Goal: Task Accomplishment & Management: Use online tool/utility

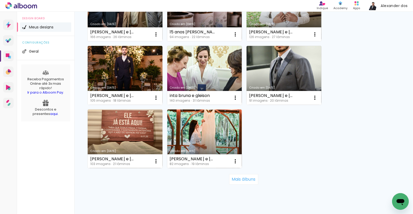
scroll to position [478, 0]
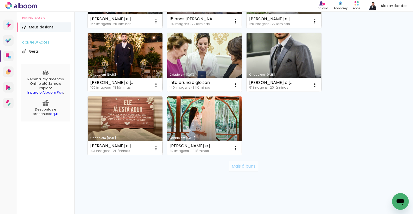
click at [0, 0] on slot "Mais álbuns" at bounding box center [0, 0] width 0 height 0
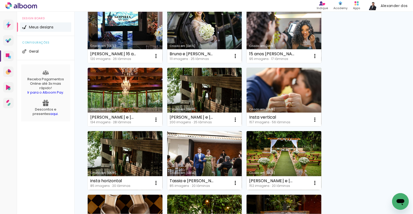
scroll to position [0, 0]
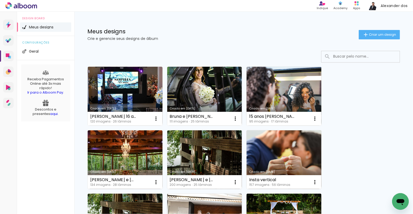
click at [346, 57] on input at bounding box center [367, 56] width 74 height 11
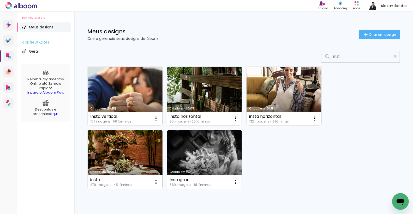
type input "insta"
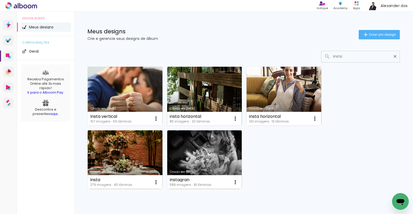
click at [203, 93] on link "Criado em [DATE]" at bounding box center [204, 96] width 75 height 59
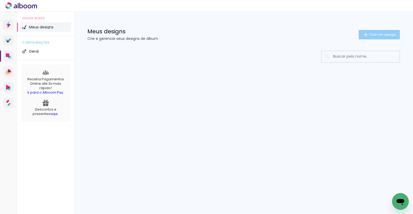
click at [366, 34] on iron-icon at bounding box center [365, 35] width 6 height 6
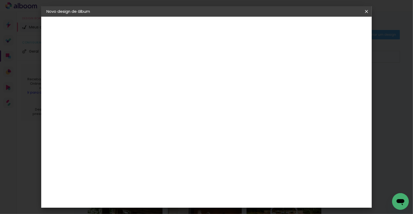
click at [132, 73] on input at bounding box center [132, 70] width 0 height 8
click at [132, 71] on input "Insta Isabela e Vitor" at bounding box center [132, 70] width 0 height 8
click at [132, 70] on input "Insta [PERSON_NAME] e [PERSON_NAME]" at bounding box center [132, 70] width 0 height 8
type input "Insta Isabela e Victor casinha"
type paper-input "Insta Isabela e Victor casinha"
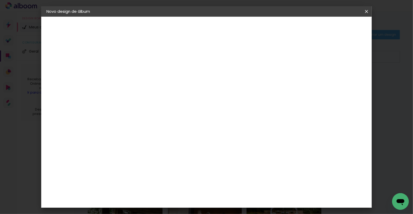
click at [0, 0] on slot "Avançar" at bounding box center [0, 0] width 0 height 0
click at [0, 0] on slot "Tamanho Livre" at bounding box center [0, 0] width 0 height 0
click at [0, 0] on slot "Avançar" at bounding box center [0, 0] width 0 height 0
click at [240, 168] on input "60" at bounding box center [237, 167] width 14 height 8
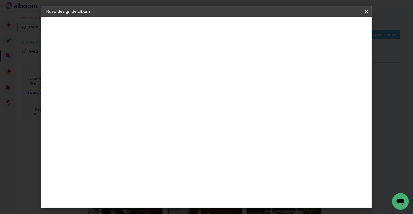
click at [240, 168] on input "60" at bounding box center [237, 167] width 14 height 8
type input "15"
type paper-input "15"
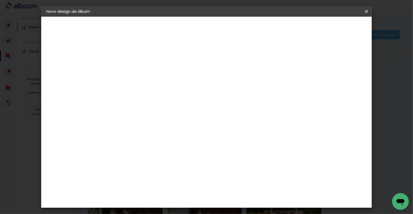
click at [0, 0] on slot "Voltar" at bounding box center [0, 0] width 0 height 0
click at [0, 0] on slot "Tamanho Livre" at bounding box center [0, 0] width 0 height 0
click at [0, 0] on slot "Avançar" at bounding box center [0, 0] width 0 height 0
click at [187, 162] on input "30" at bounding box center [183, 161] width 14 height 8
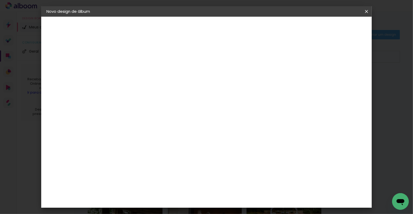
scroll to position [79, 0]
type input "6"
type input "3"
click at [366, 11] on iron-icon at bounding box center [366, 11] width 6 height 5
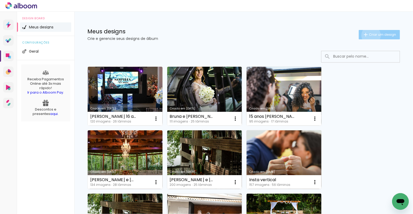
click at [370, 35] on span "Criar um design" at bounding box center [382, 34] width 27 height 3
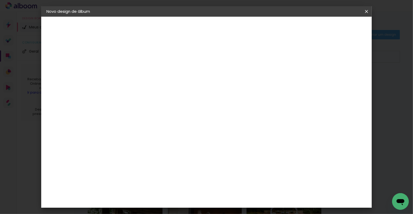
click at [132, 71] on input at bounding box center [132, 70] width 0 height 8
type input "Insta [PERSON_NAME] e [PERSON_NAME]"
type paper-input "Insta [PERSON_NAME] e [PERSON_NAME]"
click at [0, 0] on slot "Avançar" at bounding box center [0, 0] width 0 height 0
click at [0, 0] on slot "Tamanho Livre" at bounding box center [0, 0] width 0 height 0
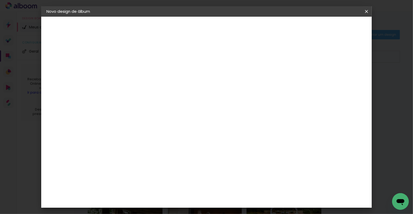
click at [0, 0] on slot "Avançar" at bounding box center [0, 0] width 0 height 0
type input "4"
type paper-input "4"
click at [336, 79] on input "4" at bounding box center [333, 79] width 9 height 8
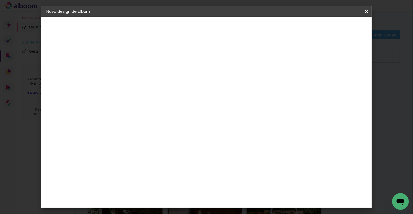
click at [336, 79] on input "4" at bounding box center [335, 79] width 9 height 8
type input "3"
type paper-input "3"
click at [339, 79] on input "3" at bounding box center [335, 79] width 9 height 8
type input "2"
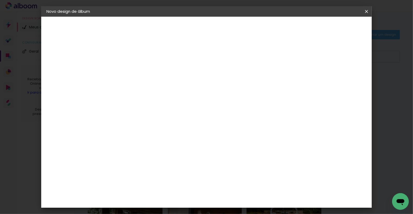
type paper-input "2"
click at [339, 79] on input "2" at bounding box center [338, 79] width 9 height 8
type input "1"
type paper-input "1"
click at [345, 79] on input "1" at bounding box center [343, 79] width 9 height 8
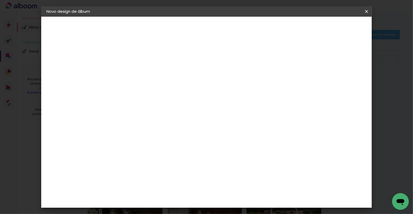
click at [337, 26] on span "Iniciar design" at bounding box center [326, 28] width 24 height 4
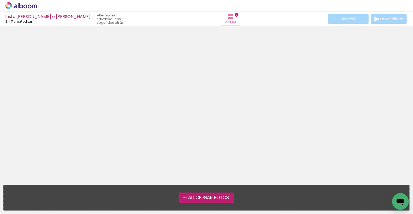
click at [29, 21] on link "editar" at bounding box center [25, 21] width 13 height 4
type input "3"
type input "15"
type input "1"
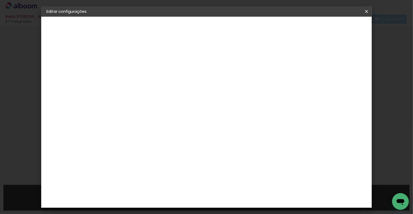
click at [121, 117] on input "3" at bounding box center [115, 117] width 14 height 8
type input "15"
type paper-input "15"
click at [243, 162] on input "15" at bounding box center [237, 162] width 14 height 8
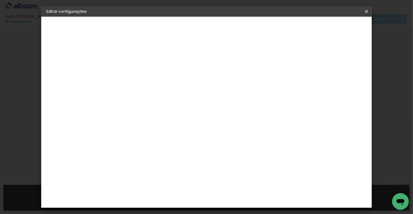
click at [243, 162] on input "15" at bounding box center [237, 162] width 14 height 8
type input "10"
type paper-input "10"
click at [206, 28] on span "Salvar configurações" at bounding box center [192, 29] width 27 height 7
click at [206, 27] on span "Salvar configurações" at bounding box center [192, 29] width 27 height 7
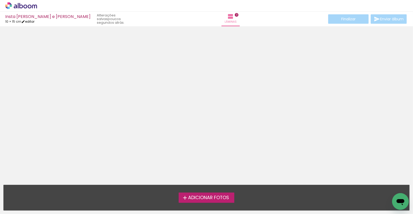
click at [32, 21] on link "editar" at bounding box center [27, 21] width 13 height 4
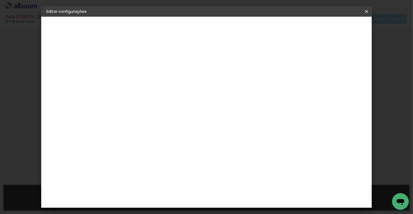
click at [190, 141] on input "15" at bounding box center [186, 142] width 14 height 8
type input "20"
type paper-input "20"
click at [243, 204] on input "10" at bounding box center [237, 204] width 14 height 8
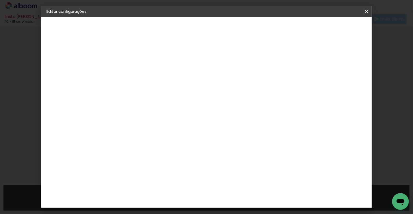
click at [243, 204] on input "10" at bounding box center [237, 204] width 14 height 8
type input "15"
type paper-input "15"
click at [184, 141] on input "20" at bounding box center [182, 142] width 14 height 8
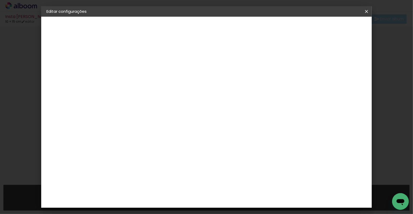
type input "15"
type paper-input "15"
click at [242, 203] on input "15" at bounding box center [237, 204] width 14 height 8
type input "10"
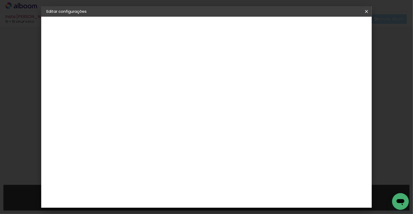
type paper-input "10"
click at [206, 30] on span "Salvar configurações" at bounding box center [192, 29] width 27 height 7
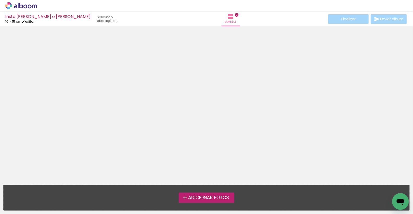
click at [33, 22] on link "editar" at bounding box center [27, 21] width 13 height 4
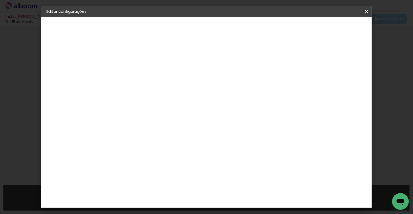
click at [190, 141] on input "15" at bounding box center [186, 142] width 14 height 8
type input "20"
type paper-input "20"
click at [242, 203] on input "10" at bounding box center [237, 204] width 14 height 8
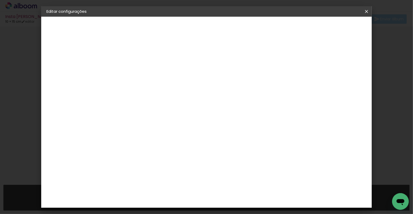
click at [242, 203] on input "10" at bounding box center [237, 204] width 14 height 8
type input "15"
type paper-input "15"
click at [206, 27] on span "Salvar configurações" at bounding box center [192, 29] width 27 height 7
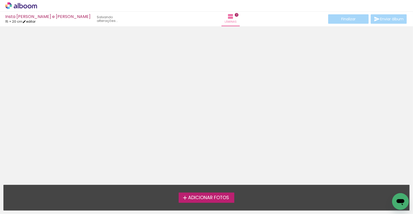
click at [33, 22] on link "editar" at bounding box center [28, 21] width 13 height 4
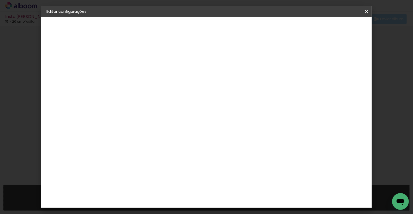
click at [187, 141] on input "20" at bounding box center [182, 142] width 14 height 8
click at [206, 29] on span "Salvar configurações" at bounding box center [192, 29] width 27 height 7
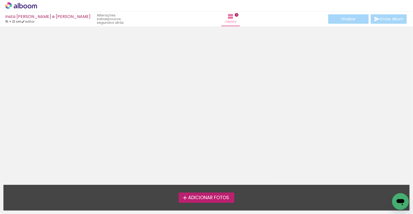
click at [196, 197] on span "Adicionar Fotos" at bounding box center [208, 198] width 41 height 5
click at [0, 0] on input "file" at bounding box center [0, 0] width 0 height 0
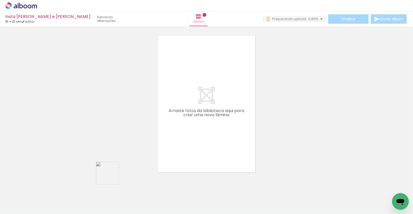
drag, startPoint x: 82, startPoint y: 198, endPoint x: 209, endPoint y: 126, distance: 146.5
click at [209, 126] on quentale-workspace at bounding box center [206, 107] width 413 height 214
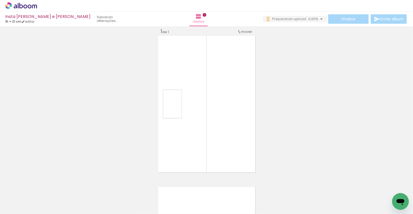
scroll to position [7, 0]
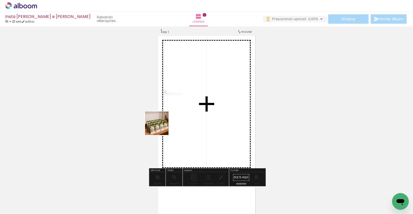
drag, startPoint x: 60, startPoint y: 193, endPoint x: 237, endPoint y: 104, distance: 198.1
click at [237, 104] on quentale-workspace at bounding box center [206, 107] width 413 height 214
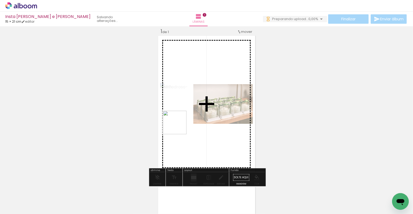
drag, startPoint x: 113, startPoint y: 196, endPoint x: 188, endPoint y: 119, distance: 106.8
click at [188, 119] on quentale-workspace at bounding box center [206, 107] width 413 height 214
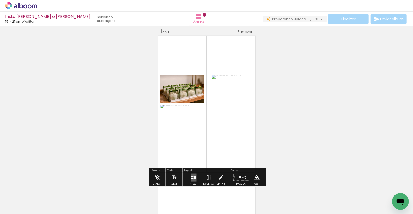
drag, startPoint x: 146, startPoint y: 198, endPoint x: 206, endPoint y: 150, distance: 76.8
click at [206, 150] on quentale-workspace at bounding box center [206, 107] width 413 height 214
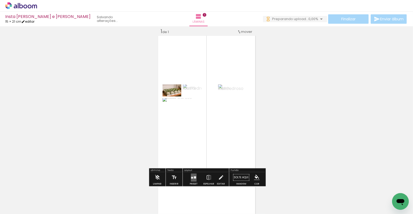
click at [33, 22] on link "editar" at bounding box center [27, 21] width 13 height 4
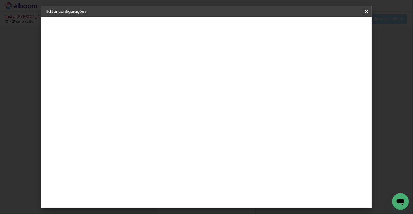
click at [190, 142] on input "21" at bounding box center [184, 142] width 14 height 8
type input "15"
type paper-input "15"
click at [243, 205] on input "15" at bounding box center [237, 204] width 14 height 8
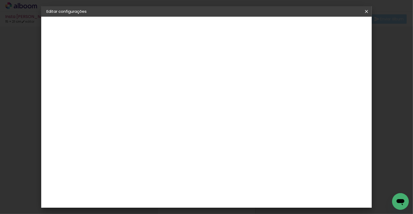
type input "1"
type input "11"
type paper-input "11"
click at [206, 28] on span "Salvar configurações" at bounding box center [192, 29] width 27 height 7
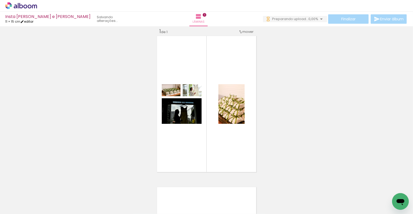
click at [31, 20] on link "editar" at bounding box center [26, 21] width 13 height 4
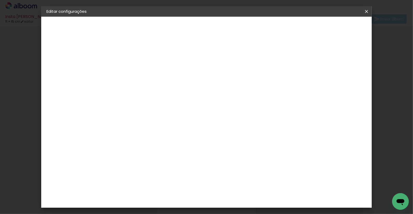
click at [243, 204] on input "11" at bounding box center [237, 204] width 14 height 8
type input "21"
type paper-input "21"
click at [262, 28] on span "Salvar configurações" at bounding box center [247, 29] width 31 height 7
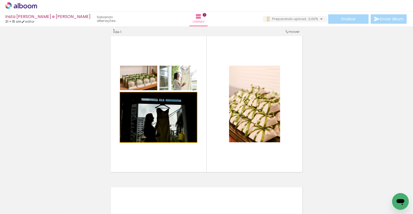
drag, startPoint x: 129, startPoint y: 122, endPoint x: 72, endPoint y: 121, distance: 57.1
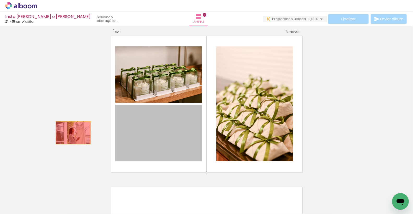
drag, startPoint x: 134, startPoint y: 132, endPoint x: 69, endPoint y: 133, distance: 64.9
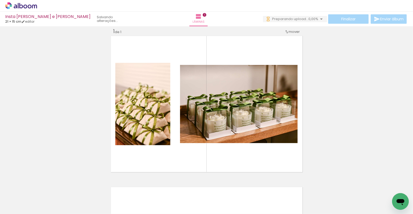
scroll to position [0, 173]
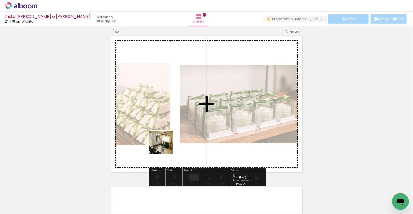
drag, startPoint x: 86, startPoint y: 196, endPoint x: 166, endPoint y: 146, distance: 94.0
click at [166, 146] on quentale-workspace at bounding box center [206, 107] width 413 height 214
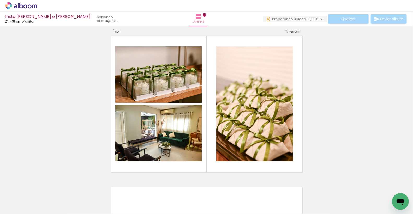
scroll to position [0, 431]
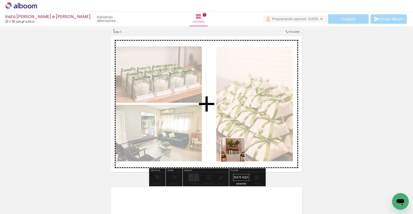
drag, startPoint x: 237, startPoint y: 196, endPoint x: 237, endPoint y: 144, distance: 51.9
click at [237, 144] on quentale-workspace at bounding box center [206, 107] width 413 height 214
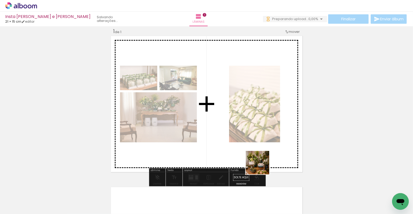
drag, startPoint x: 266, startPoint y: 195, endPoint x: 261, endPoint y: 167, distance: 28.6
click at [261, 167] on quentale-workspace at bounding box center [206, 107] width 413 height 214
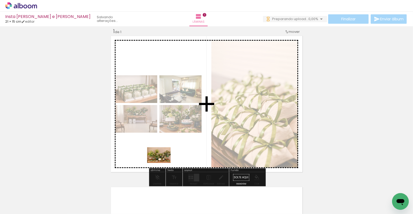
drag, startPoint x: 179, startPoint y: 197, endPoint x: 163, endPoint y: 163, distance: 37.4
click at [163, 163] on quentale-workspace at bounding box center [206, 107] width 413 height 214
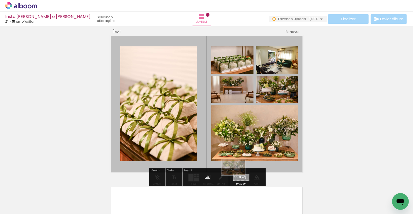
drag, startPoint x: 266, startPoint y: 189, endPoint x: 238, endPoint y: 176, distance: 31.2
click at [238, 176] on quentale-workspace at bounding box center [206, 107] width 413 height 214
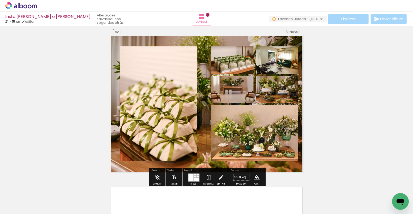
click at [206, 102] on quentale-layouter at bounding box center [206, 104] width 193 height 138
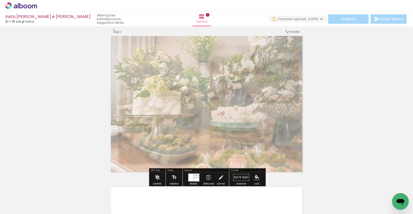
drag, startPoint x: 186, startPoint y: 47, endPoint x: 174, endPoint y: 47, distance: 12.5
type paper-slider "40"
click at [174, 47] on div at bounding box center [174, 48] width 3 height 3
click at [40, 113] on div "Inserir lâmina 1 de 1" at bounding box center [206, 173] width 413 height 303
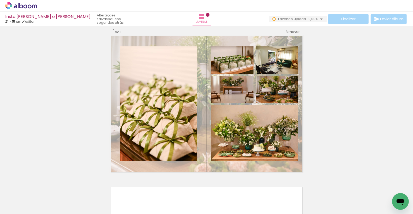
scroll to position [0, 0]
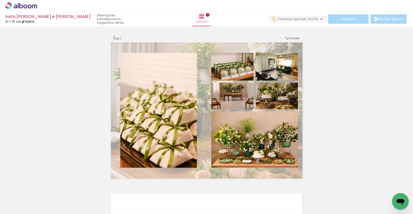
click at [32, 21] on link "editar" at bounding box center [27, 21] width 13 height 4
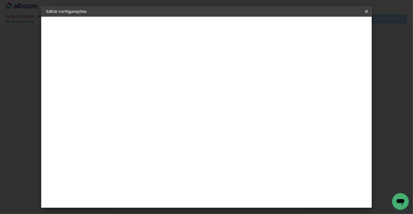
click at [242, 203] on input "21" at bounding box center [237, 204] width 14 height 8
type input "30"
type paper-input "30"
click at [130, 141] on input "15" at bounding box center [126, 142] width 14 height 8
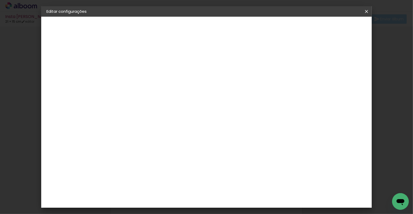
click at [130, 141] on input "15" at bounding box center [126, 142] width 14 height 8
type input "20"
type paper-input "20"
click at [271, 27] on span "Salvar configurações" at bounding box center [253, 29] width 35 height 7
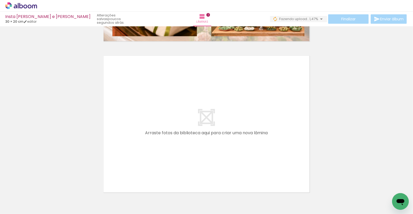
scroll to position [138, 0]
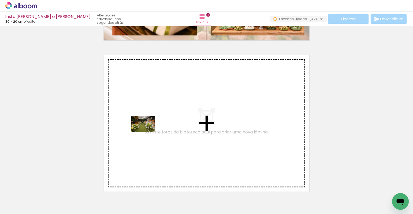
drag, startPoint x: 59, startPoint y: 195, endPoint x: 147, endPoint y: 132, distance: 107.5
click at [147, 132] on quentale-workspace at bounding box center [206, 107] width 413 height 214
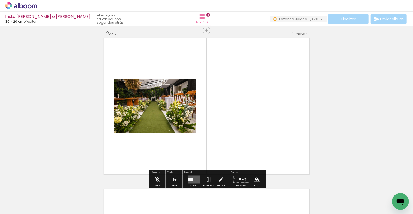
scroll to position [158, 0]
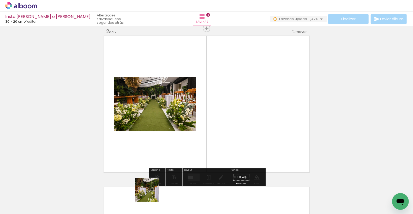
drag, startPoint x: 150, startPoint y: 201, endPoint x: 151, endPoint y: 161, distance: 39.9
click at [151, 161] on quentale-workspace at bounding box center [206, 107] width 413 height 214
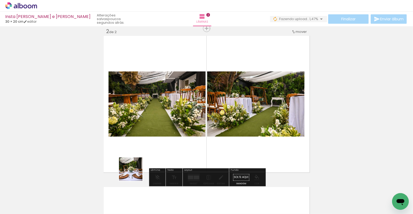
drag, startPoint x: 120, startPoint y: 196, endPoint x: 148, endPoint y: 153, distance: 51.3
click at [148, 153] on quentale-workspace at bounding box center [206, 107] width 413 height 214
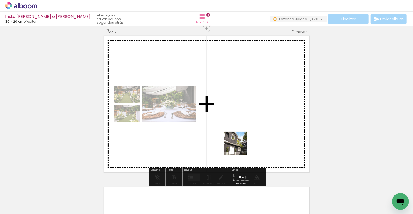
drag, startPoint x: 318, startPoint y: 197, endPoint x: 229, endPoint y: 137, distance: 107.3
click at [229, 137] on quentale-workspace at bounding box center [206, 107] width 413 height 214
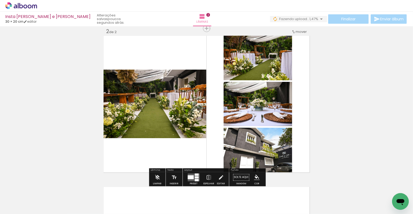
click at [189, 179] on div at bounding box center [191, 177] width 6 height 4
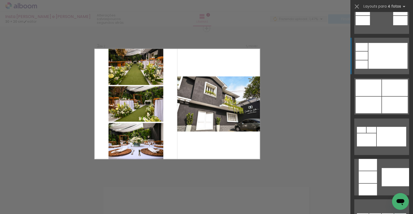
scroll to position [303, 0]
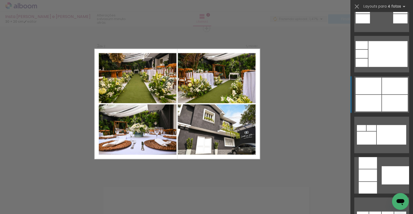
click at [380, 93] on div at bounding box center [368, 86] width 26 height 17
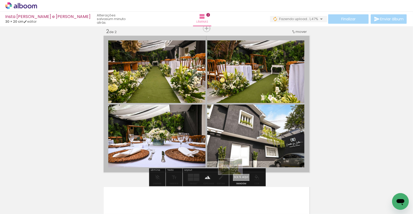
drag, startPoint x: 148, startPoint y: 194, endPoint x: 235, endPoint y: 175, distance: 88.6
click at [235, 175] on quentale-workspace at bounding box center [206, 107] width 413 height 214
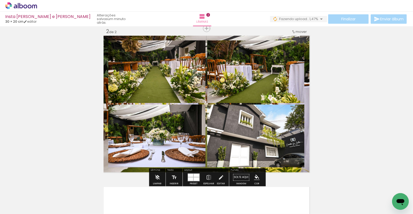
click at [183, 36] on quentale-layouter at bounding box center [206, 104] width 207 height 138
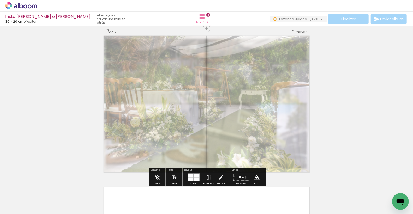
drag, startPoint x: 178, startPoint y: 47, endPoint x: 164, endPoint y: 48, distance: 13.8
type paper-slider "30"
click at [164, 48] on div at bounding box center [165, 48] width 3 height 3
click at [71, 101] on div "Inserir lâmina 1 de 2 Inserir lâmina 2 de 2" at bounding box center [206, 97] width 413 height 454
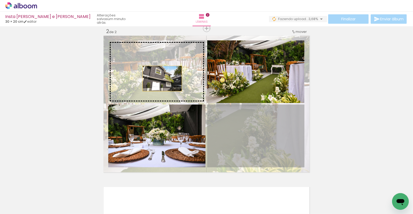
drag, startPoint x: 239, startPoint y: 132, endPoint x: 162, endPoint y: 78, distance: 94.7
click at [0, 0] on slot at bounding box center [0, 0] width 0 height 0
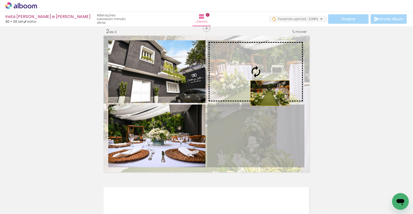
drag, startPoint x: 272, startPoint y: 139, endPoint x: 270, endPoint y: 87, distance: 51.6
click at [0, 0] on slot at bounding box center [0, 0] width 0 height 0
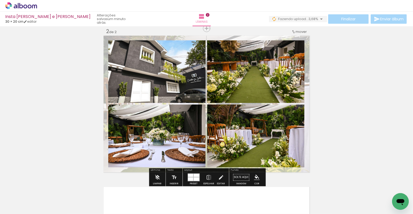
scroll to position [0, 528]
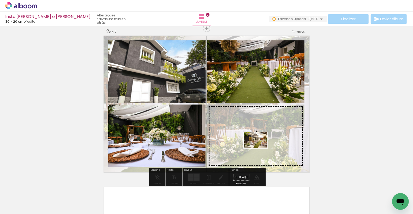
drag, startPoint x: 257, startPoint y: 198, endPoint x: 259, endPoint y: 148, distance: 50.4
click at [259, 148] on quentale-workspace at bounding box center [206, 107] width 413 height 214
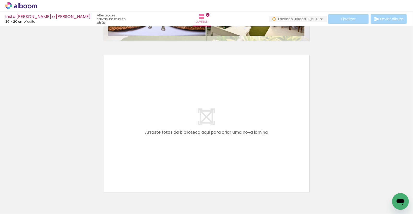
scroll to position [0, 322]
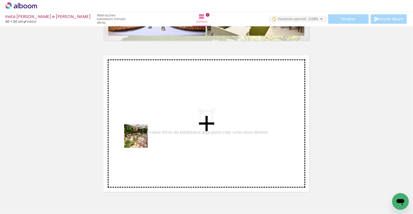
drag, startPoint x: 140, startPoint y: 198, endPoint x: 140, endPoint y: 135, distance: 62.8
click at [140, 135] on quentale-workspace at bounding box center [206, 107] width 413 height 214
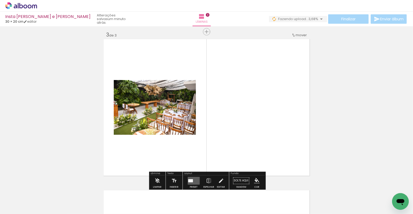
scroll to position [309, 0]
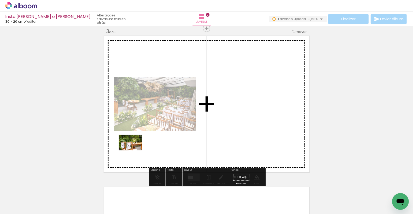
drag, startPoint x: 112, startPoint y: 197, endPoint x: 135, endPoint y: 150, distance: 52.1
click at [135, 150] on quentale-workspace at bounding box center [206, 107] width 413 height 214
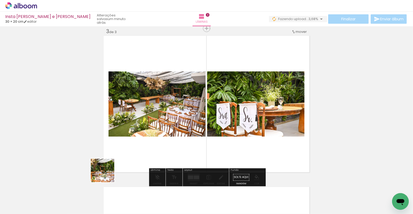
drag, startPoint x: 84, startPoint y: 199, endPoint x: 152, endPoint y: 139, distance: 90.1
click at [152, 139] on quentale-workspace at bounding box center [206, 107] width 413 height 214
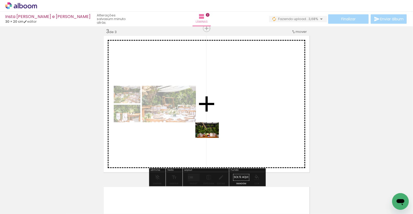
drag, startPoint x: 199, startPoint y: 199, endPoint x: 211, endPoint y: 138, distance: 61.8
click at [211, 138] on quentale-workspace at bounding box center [206, 107] width 413 height 214
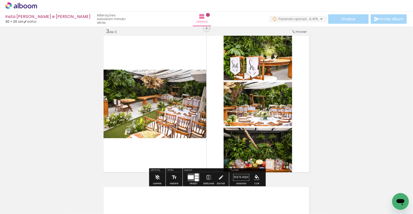
click at [191, 176] on div at bounding box center [191, 177] width 6 height 4
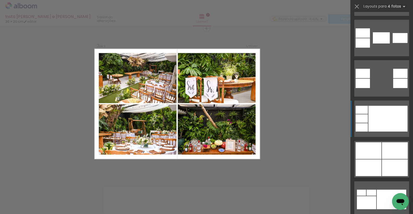
scroll to position [240, 0]
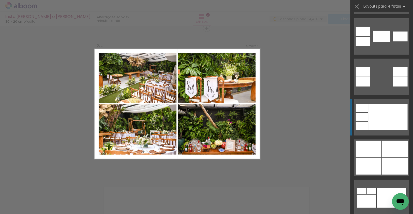
click at [375, 159] on div at bounding box center [368, 166] width 26 height 17
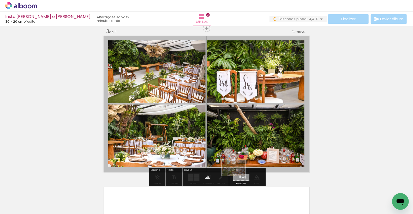
drag, startPoint x: 137, startPoint y: 201, endPoint x: 238, endPoint y: 176, distance: 103.8
click at [238, 176] on quentale-workspace at bounding box center [206, 107] width 413 height 214
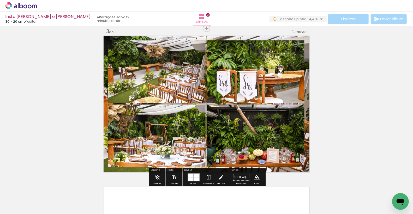
click at [204, 37] on quentale-layouter at bounding box center [206, 104] width 207 height 138
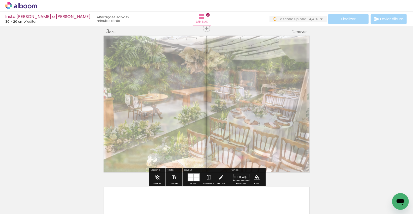
drag, startPoint x: 179, startPoint y: 48, endPoint x: 167, endPoint y: 48, distance: 12.3
type paper-slider "40"
click at [167, 48] on div at bounding box center [167, 48] width 3 height 3
click at [0, 0] on slot "P&B" at bounding box center [0, 0] width 0 height 0
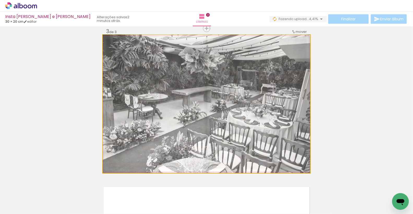
click at [107, 88] on quentale-photo at bounding box center [206, 104] width 207 height 138
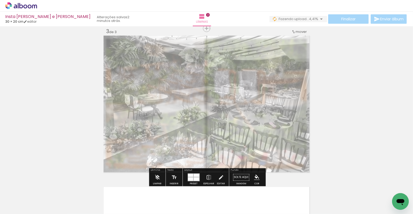
click at [87, 86] on div "Inserir lâmina 1 de 3 Inserir lâmina 2 de 3 Inserir lâmina 3 de 3" at bounding box center [206, 21] width 413 height 605
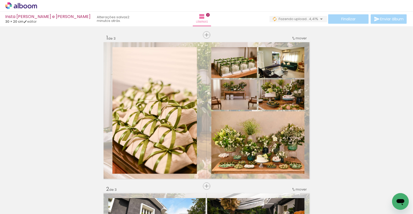
scroll to position [0, 322]
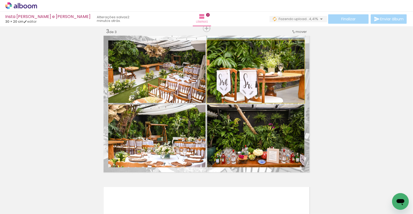
drag, startPoint x: 235, startPoint y: 70, endPoint x: 163, endPoint y: 68, distance: 72.3
click at [0, 0] on slot at bounding box center [0, 0] width 0 height 0
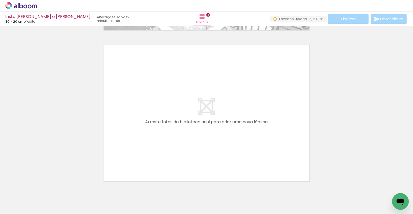
scroll to position [0, 0]
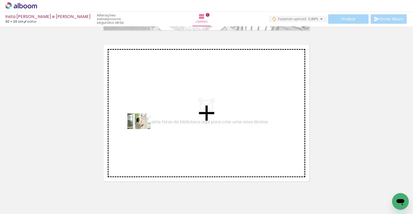
drag, startPoint x: 116, startPoint y: 197, endPoint x: 143, endPoint y: 129, distance: 72.8
click at [143, 129] on quentale-workspace at bounding box center [206, 107] width 413 height 214
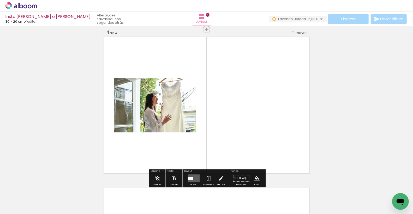
scroll to position [460, 0]
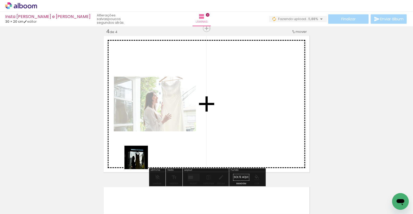
drag, startPoint x: 140, startPoint y: 195, endPoint x: 140, endPoint y: 160, distance: 35.2
click at [140, 160] on quentale-workspace at bounding box center [206, 107] width 413 height 214
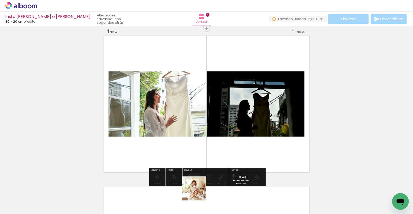
drag, startPoint x: 198, startPoint y: 195, endPoint x: 197, endPoint y: 146, distance: 49.0
click at [197, 146] on quentale-workspace at bounding box center [206, 107] width 413 height 214
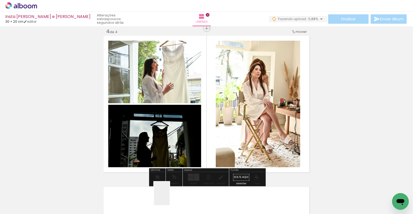
drag, startPoint x: 169, startPoint y: 201, endPoint x: 186, endPoint y: 124, distance: 78.5
click at [186, 124] on quentale-workspace at bounding box center [206, 107] width 413 height 214
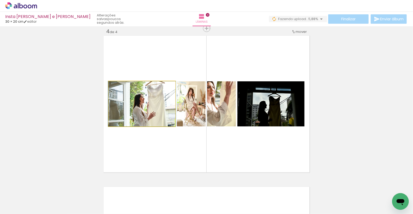
drag, startPoint x: 123, startPoint y: 115, endPoint x: 61, endPoint y: 103, distance: 63.8
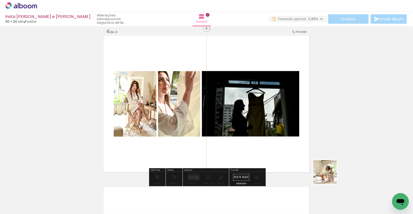
drag, startPoint x: 373, startPoint y: 193, endPoint x: 260, endPoint y: 153, distance: 120.2
click at [260, 153] on quentale-workspace at bounding box center [206, 107] width 413 height 214
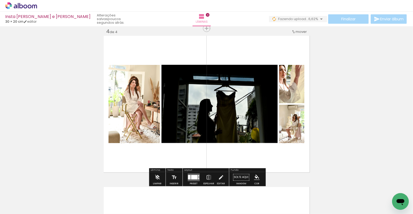
click at [191, 177] on div at bounding box center [194, 177] width 7 height 4
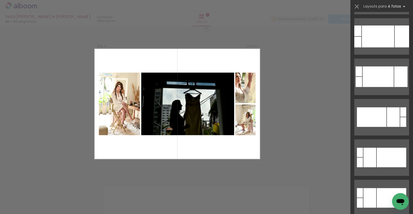
scroll to position [0, 0]
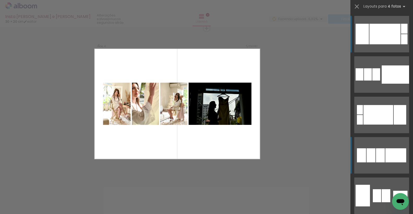
click at [376, 155] on div at bounding box center [380, 155] width 9 height 14
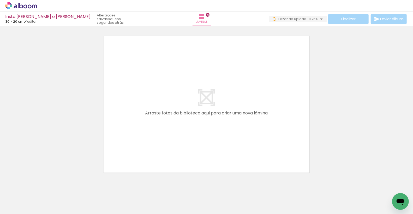
scroll to position [772, 0]
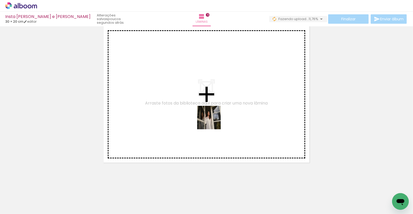
drag, startPoint x: 272, startPoint y: 192, endPoint x: 213, endPoint y: 122, distance: 92.5
click at [213, 122] on quentale-workspace at bounding box center [206, 107] width 413 height 214
